Goal: Task Accomplishment & Management: Complete application form

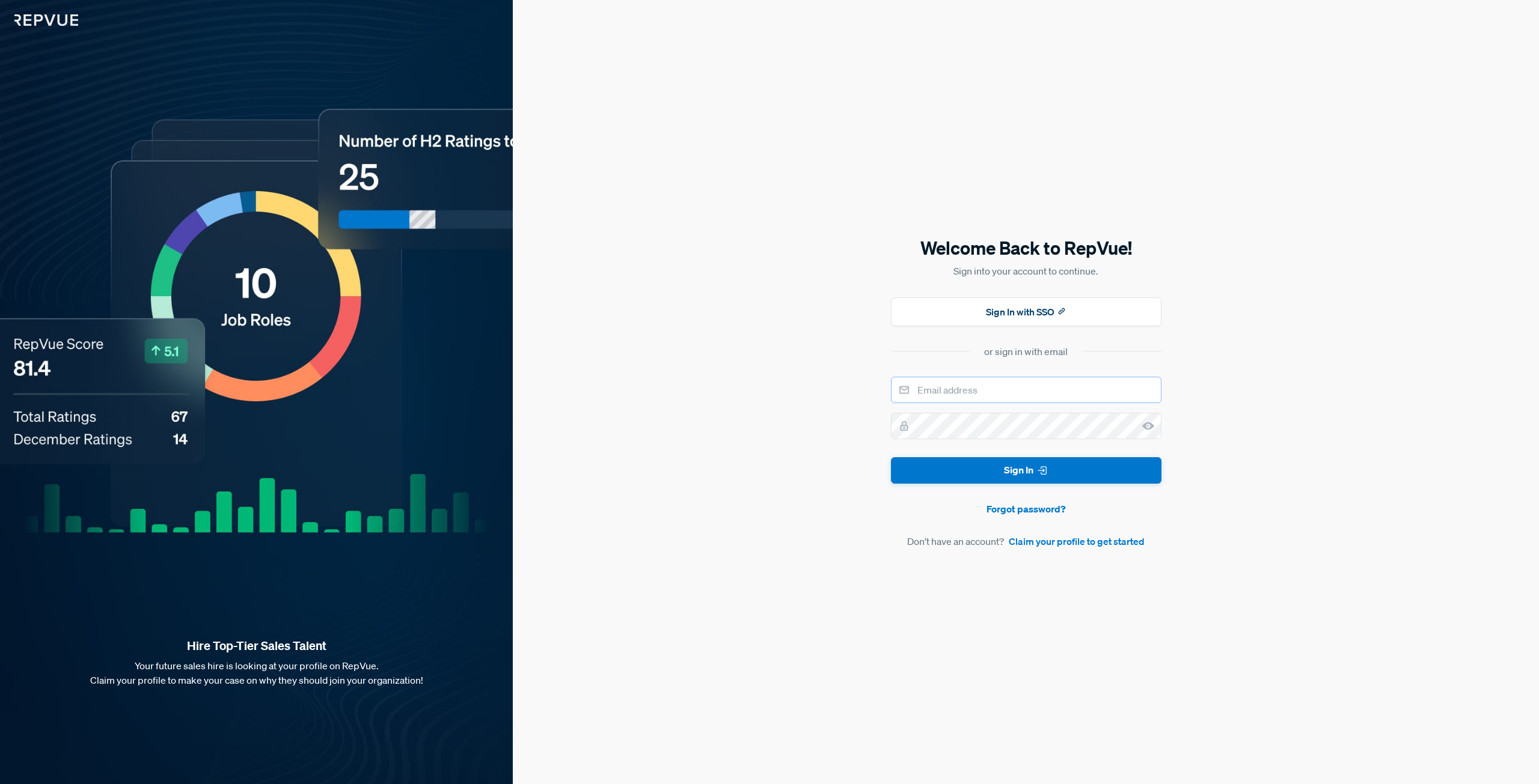
click at [991, 391] on input "email" at bounding box center [1026, 390] width 271 height 27
type input "leroy.saji@paycomonline.com"
click at [1054, 548] on link "Claim your profile to get started" at bounding box center [1077, 541] width 136 height 15
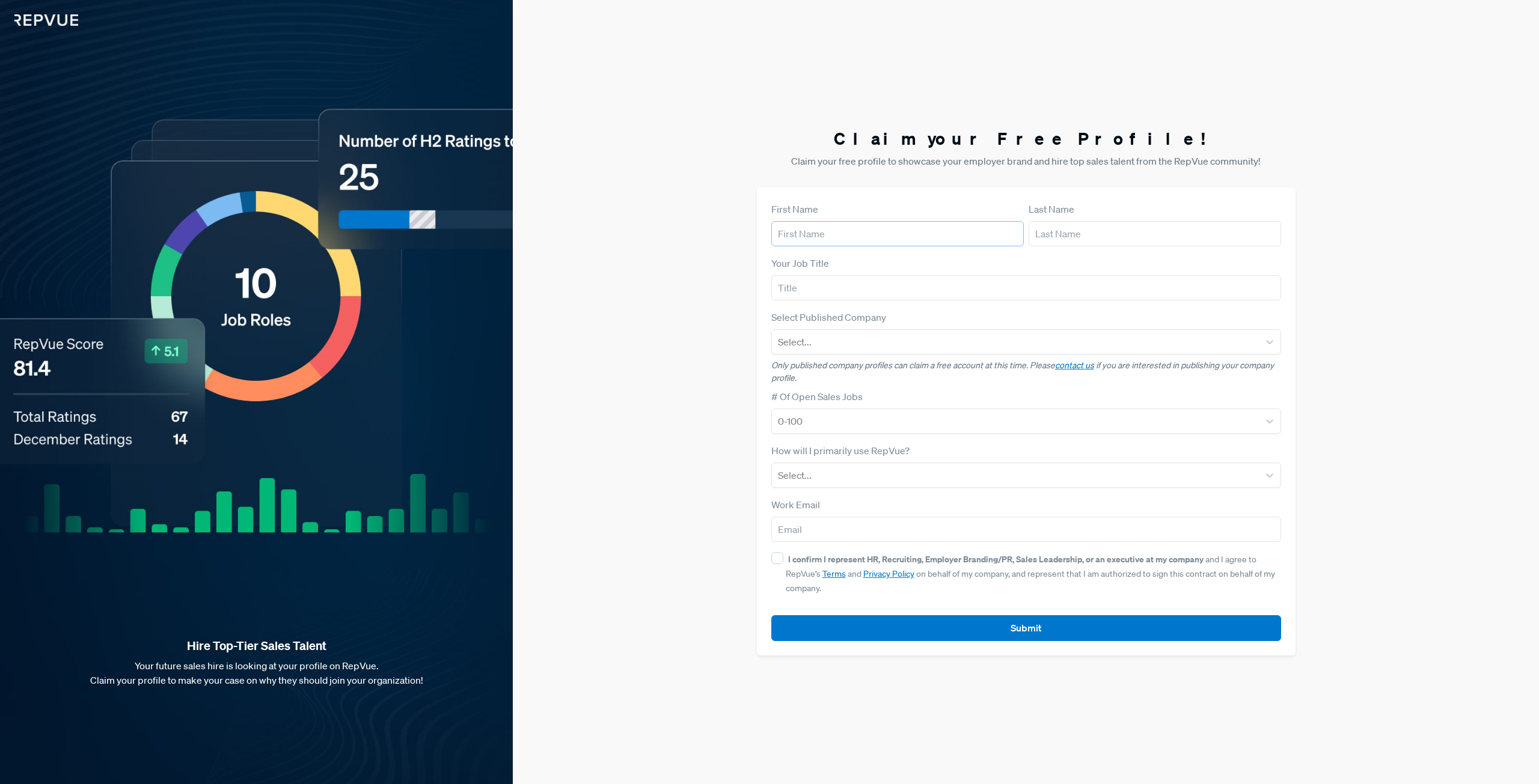
click at [955, 231] on input "text" at bounding box center [898, 233] width 253 height 25
click at [647, 377] on div "Claim your Free Profile! Claim your free profile to showcase your employer bran…" at bounding box center [1025, 392] width 1026 height 784
